Goal: Navigation & Orientation: Go to known website

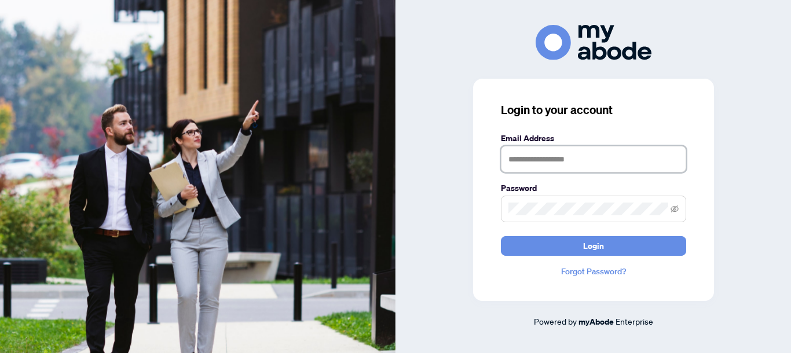
click at [558, 160] on input "text" at bounding box center [593, 159] width 185 height 27
type input "**********"
click at [460, 182] on div "**********" at bounding box center [594, 177] width 396 height 304
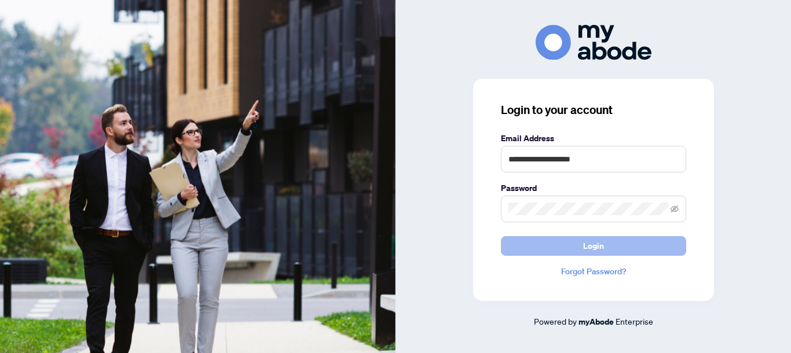
click at [575, 252] on button "Login" at bounding box center [593, 246] width 185 height 20
